Goal: Transaction & Acquisition: Download file/media

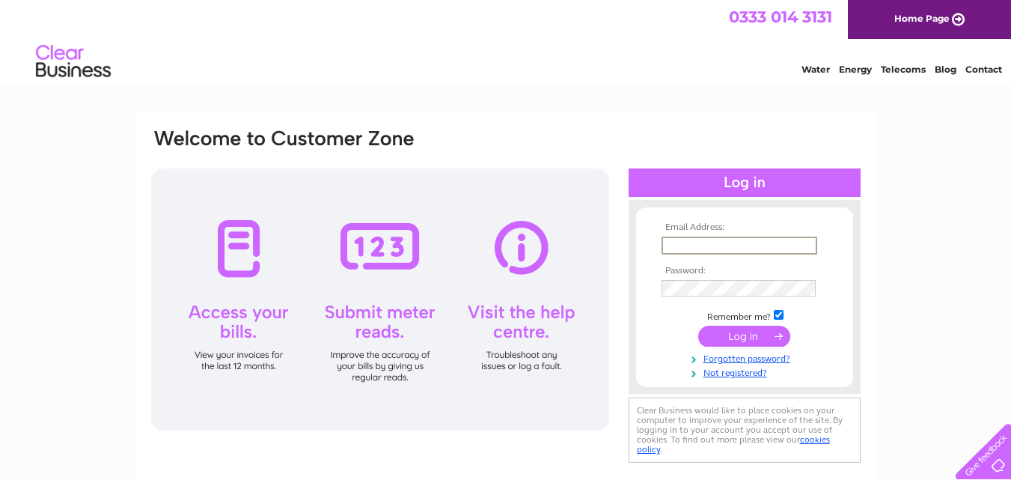
type input "[EMAIL_ADDRESS][DOMAIN_NAME]"
click at [736, 335] on input "submit" at bounding box center [744, 334] width 92 height 21
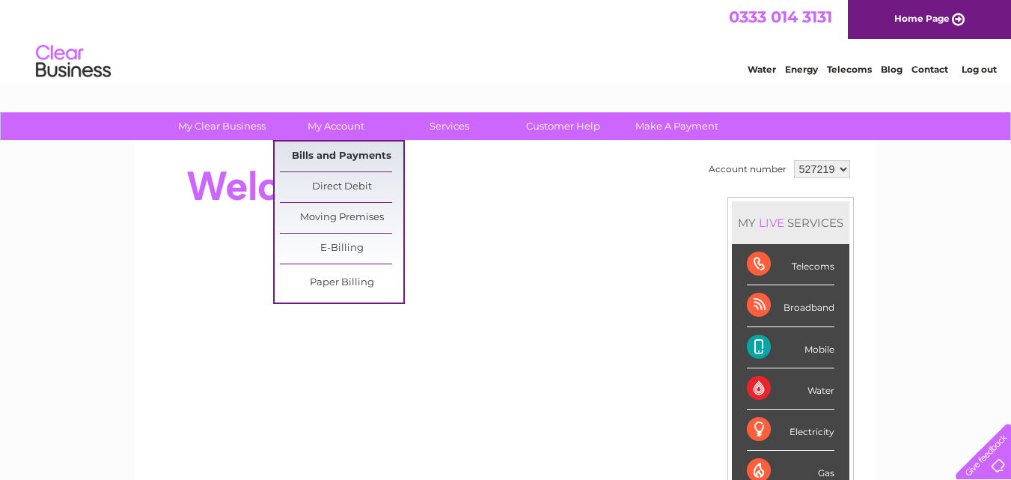
click at [343, 149] on link "Bills and Payments" at bounding box center [341, 156] width 123 height 30
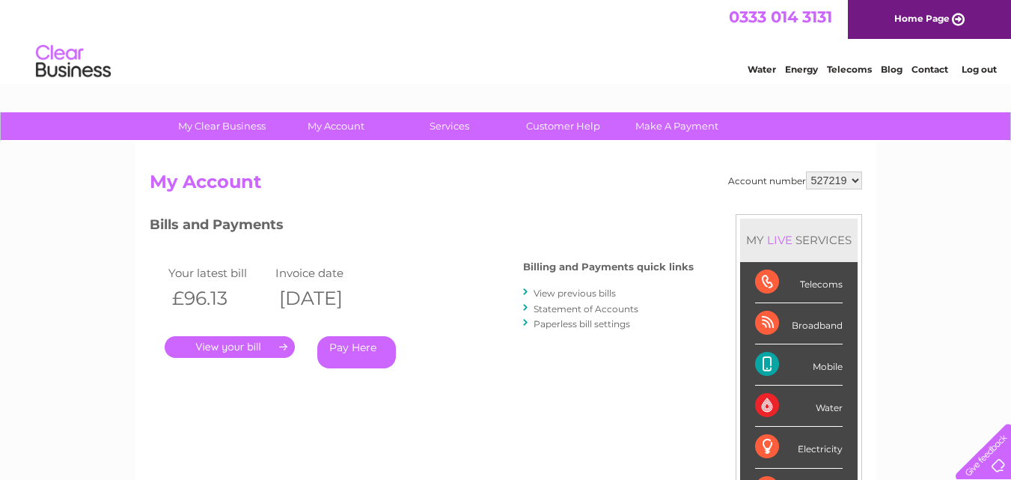
click at [244, 343] on link "." at bounding box center [230, 347] width 130 height 22
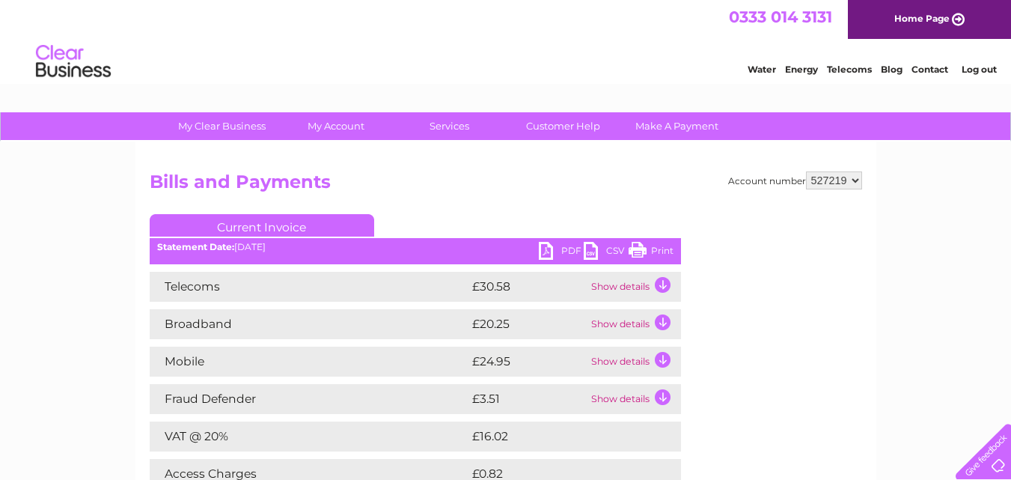
click at [543, 253] on link "PDF" at bounding box center [561, 253] width 45 height 22
